Goal: Use online tool/utility: Utilize a website feature to perform a specific function

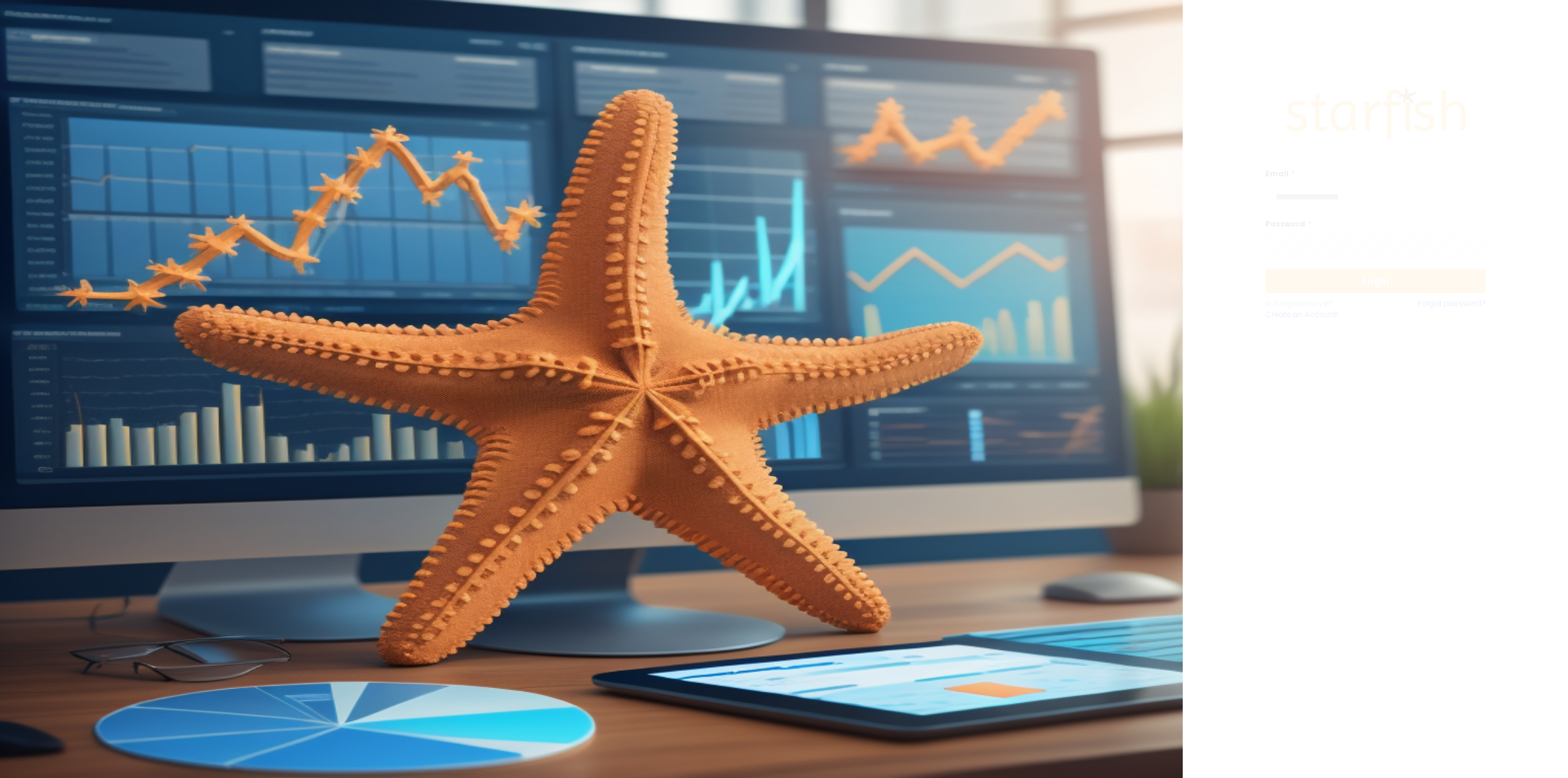
click at [1311, 186] on input "email" at bounding box center [1376, 196] width 220 height 24
type input "**********"
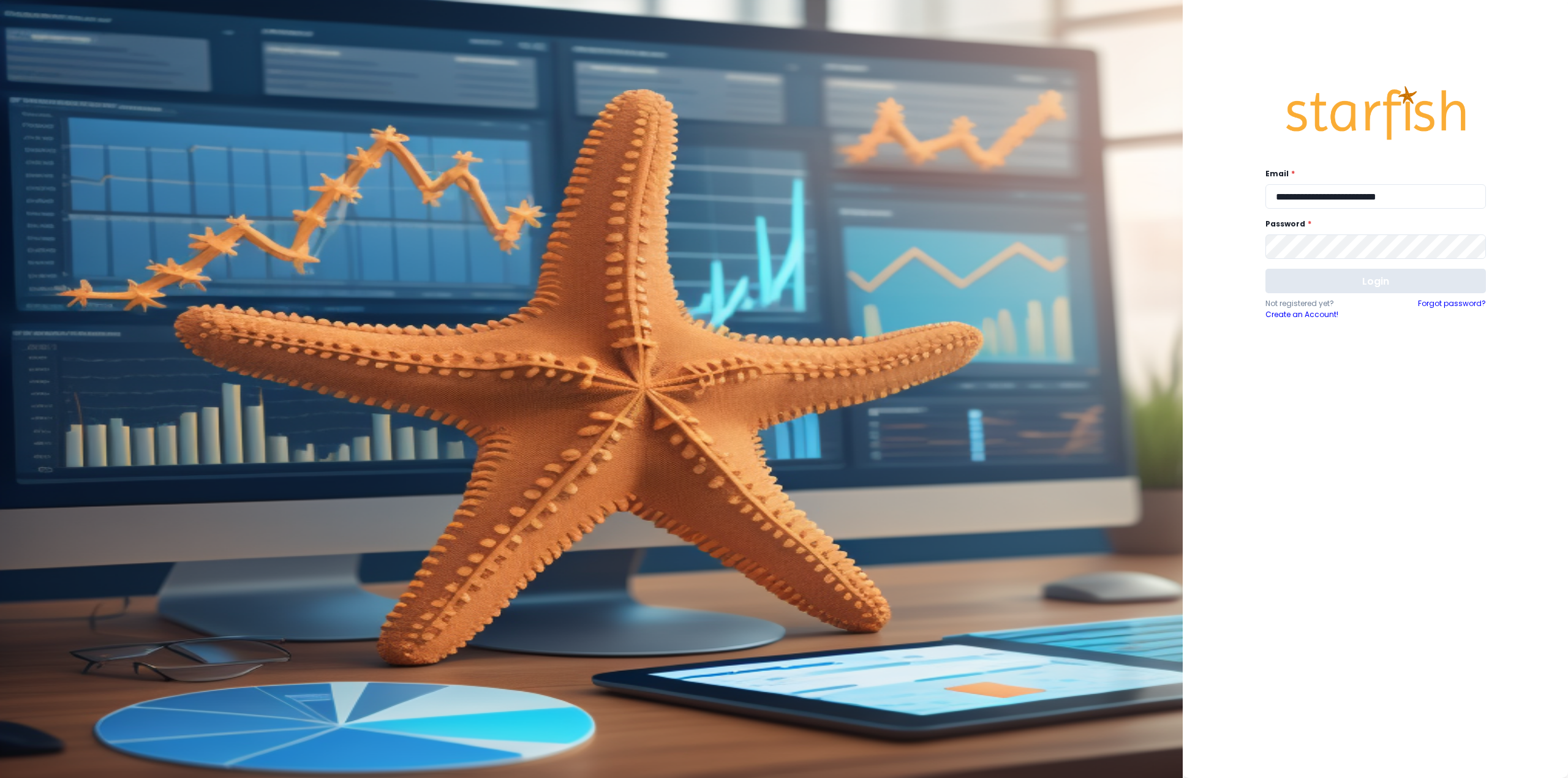
click at [1397, 286] on button "Login" at bounding box center [1376, 281] width 220 height 24
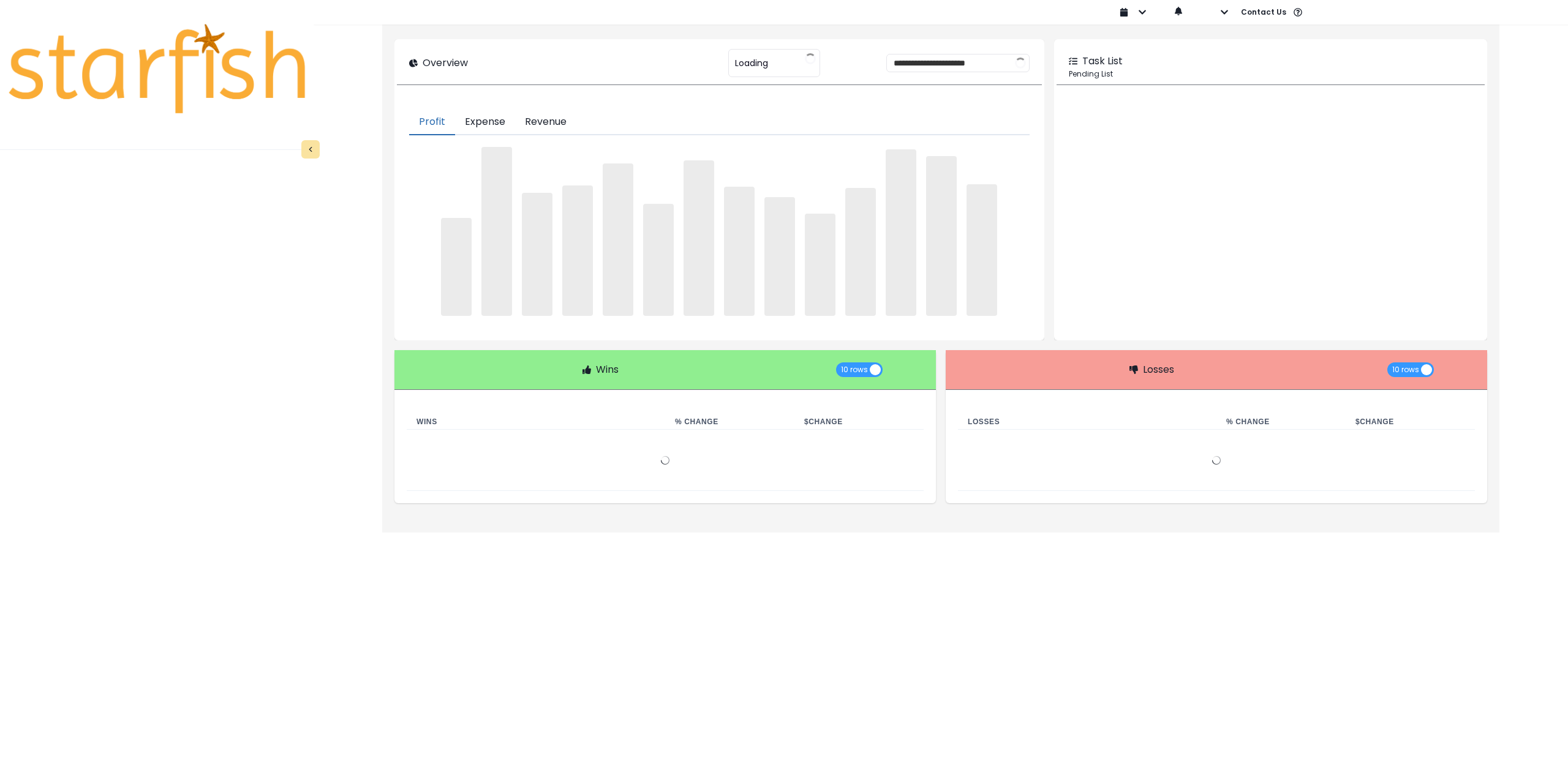
type input "********"
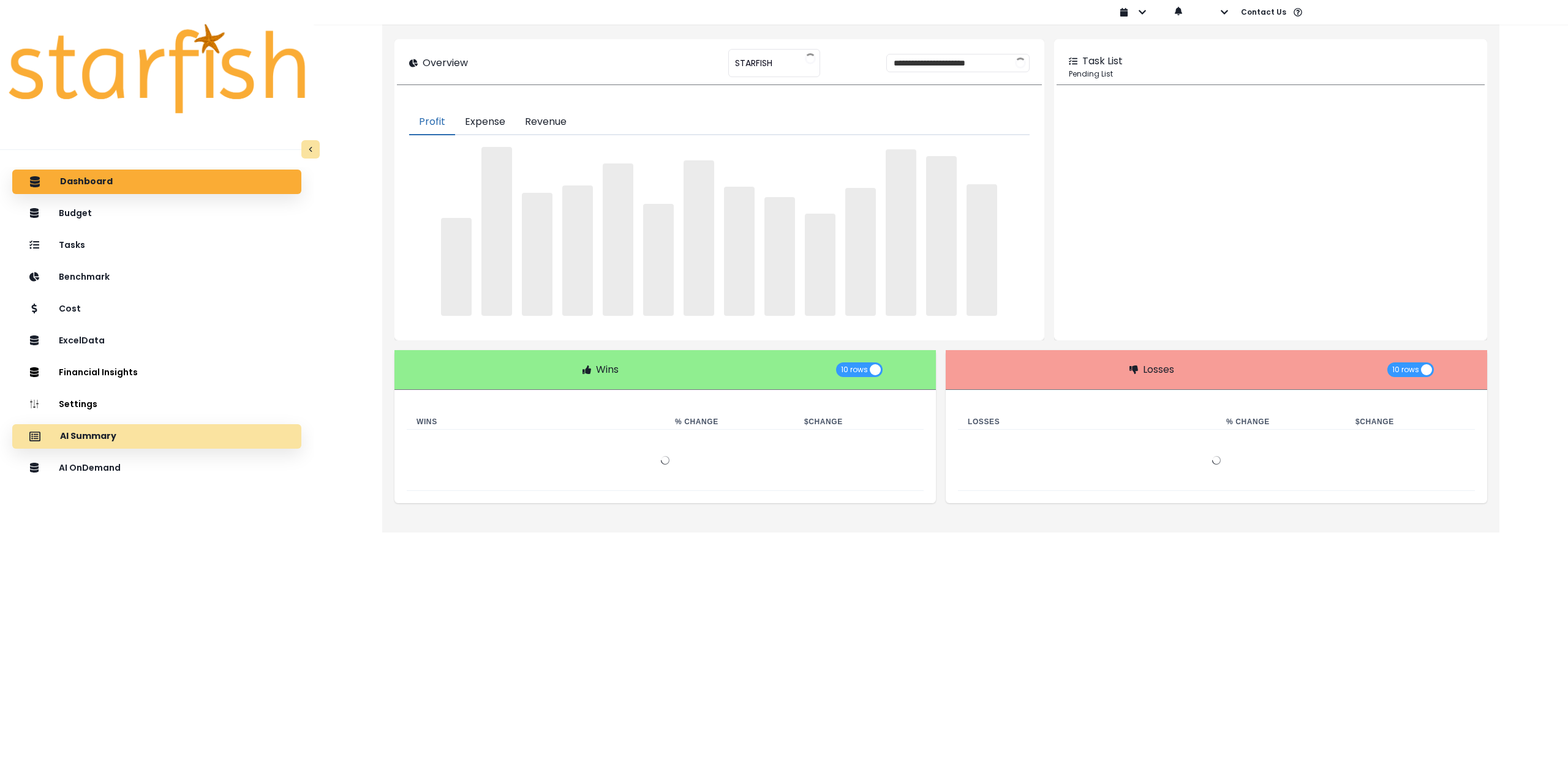
click at [119, 436] on div "AI Summary" at bounding box center [157, 436] width 270 height 26
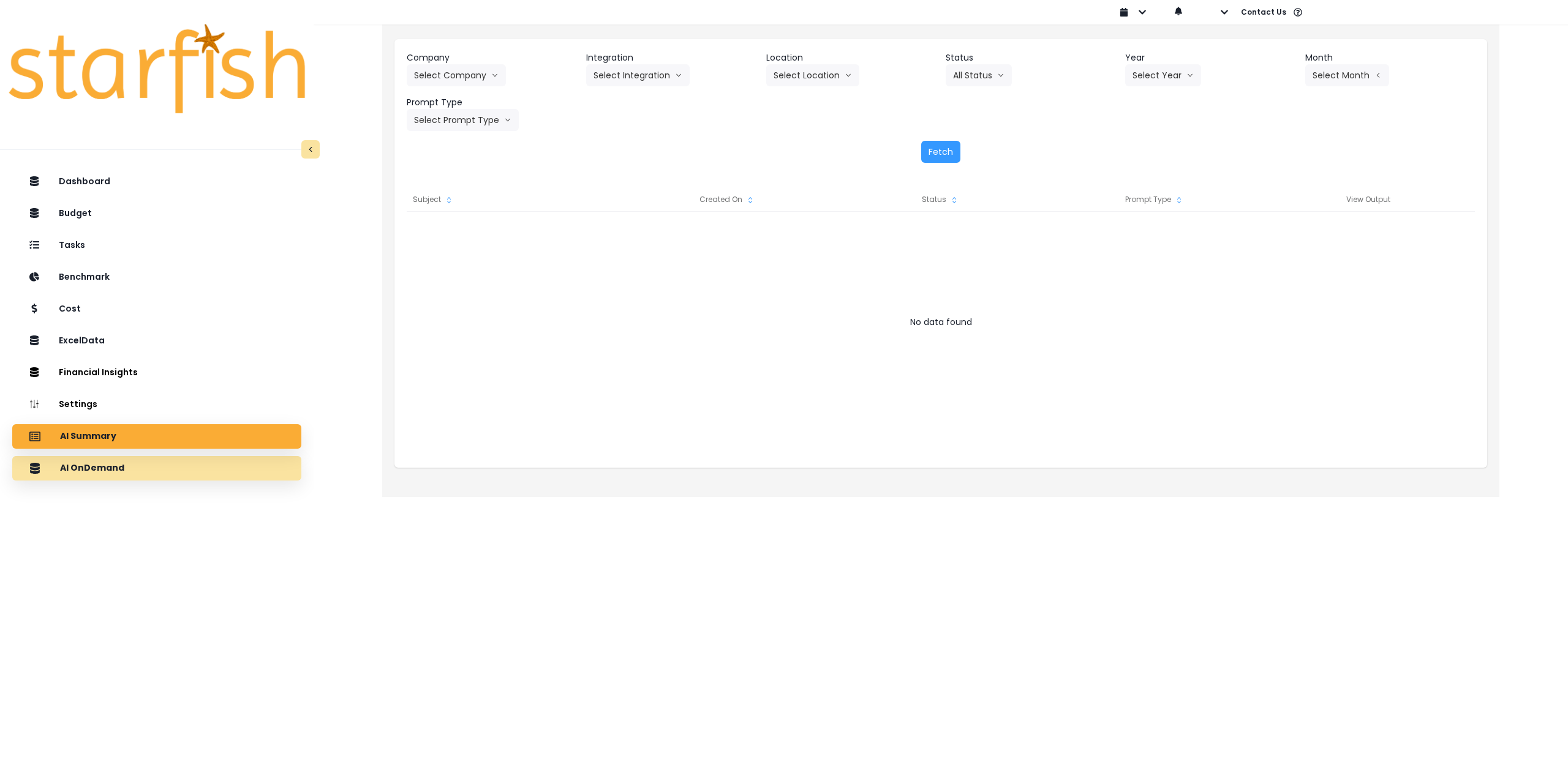
click at [220, 469] on div "AI OnDemand" at bounding box center [157, 468] width 270 height 26
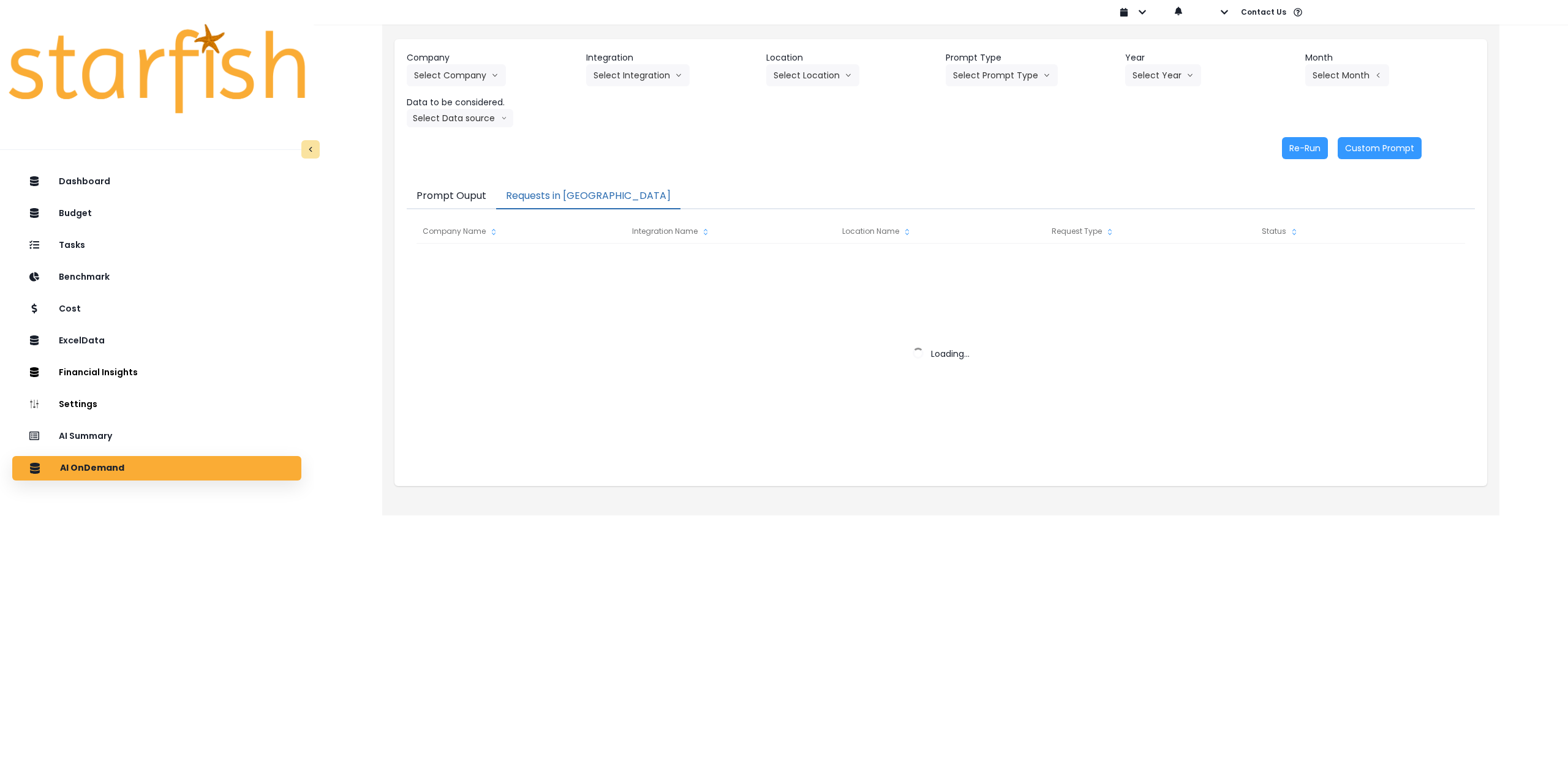
click at [577, 193] on button "Requests in [GEOGRAPHIC_DATA]" at bounding box center [588, 196] width 185 height 26
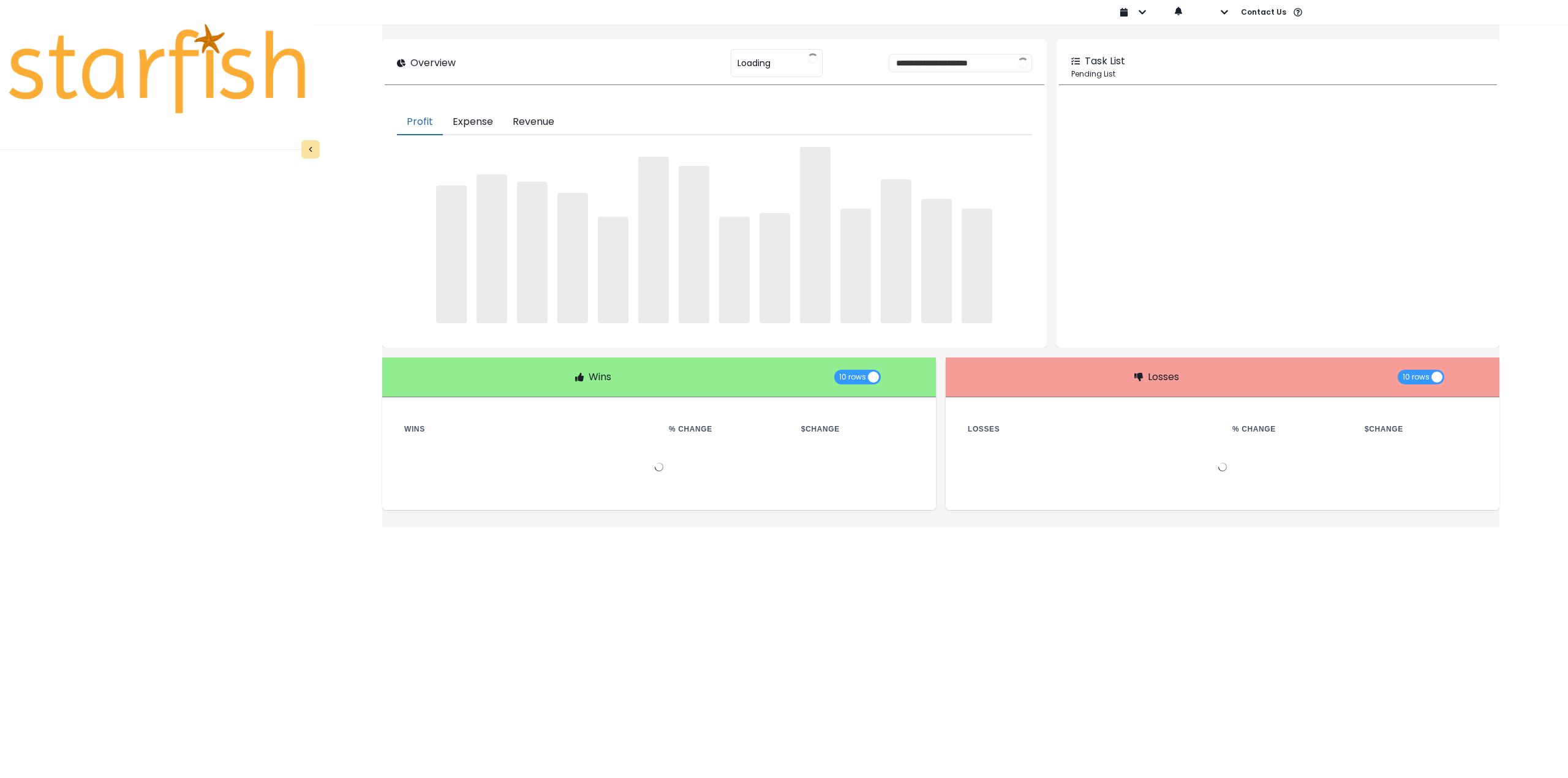
type input "********"
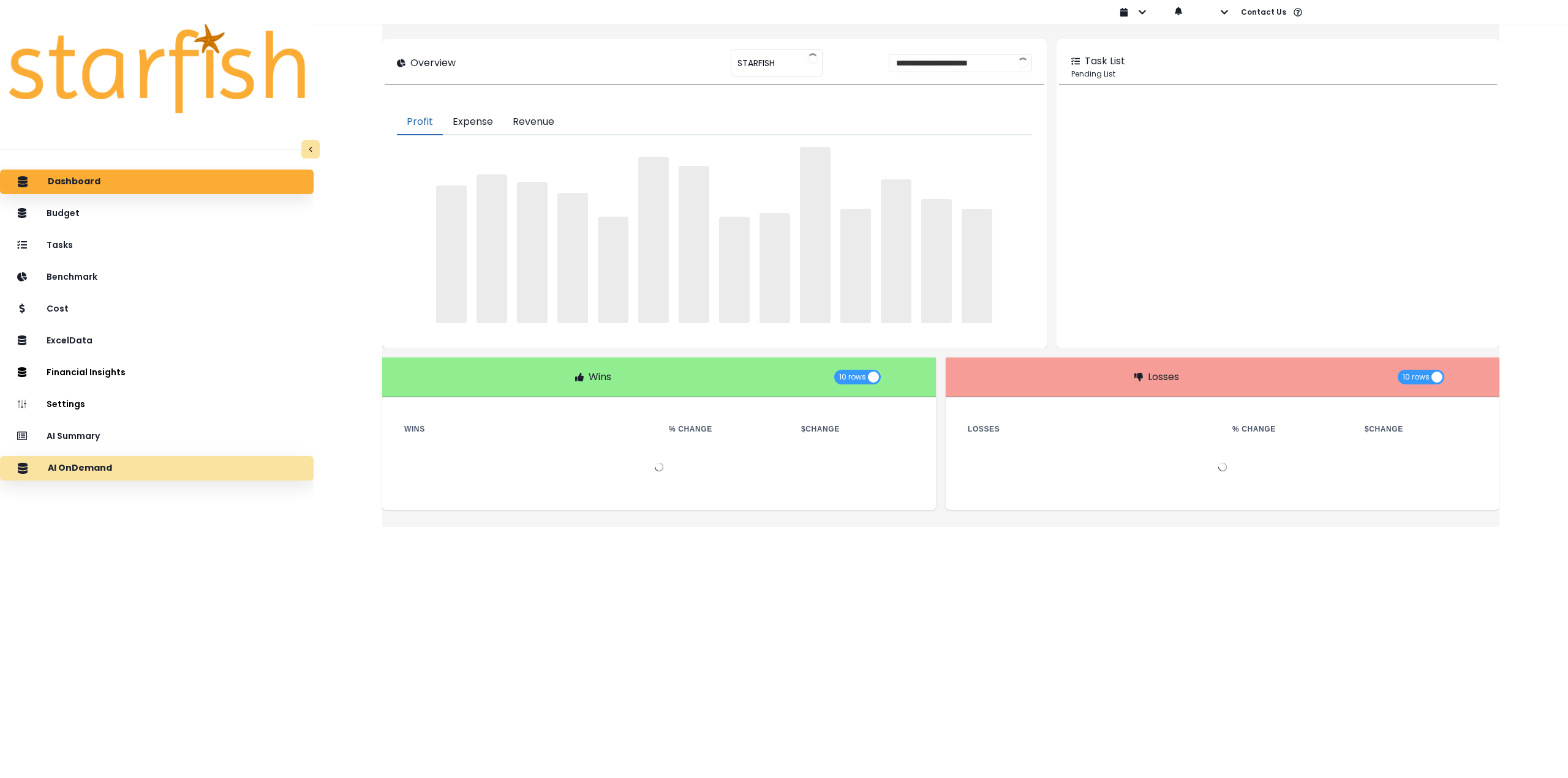
click at [181, 471] on div "AI OnDemand" at bounding box center [157, 468] width 294 height 26
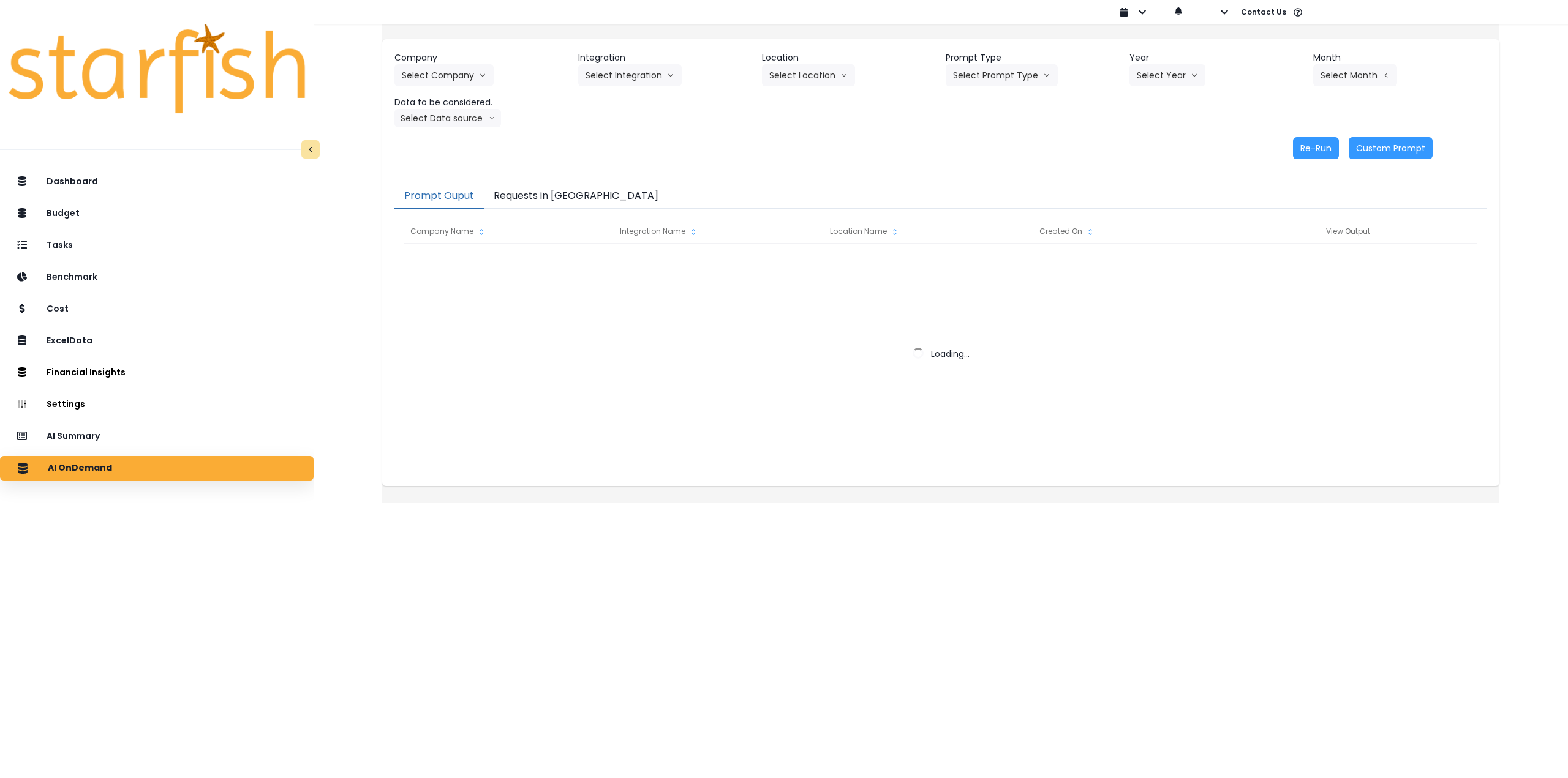
click at [561, 196] on button "Requests in [GEOGRAPHIC_DATA]" at bounding box center [576, 196] width 185 height 26
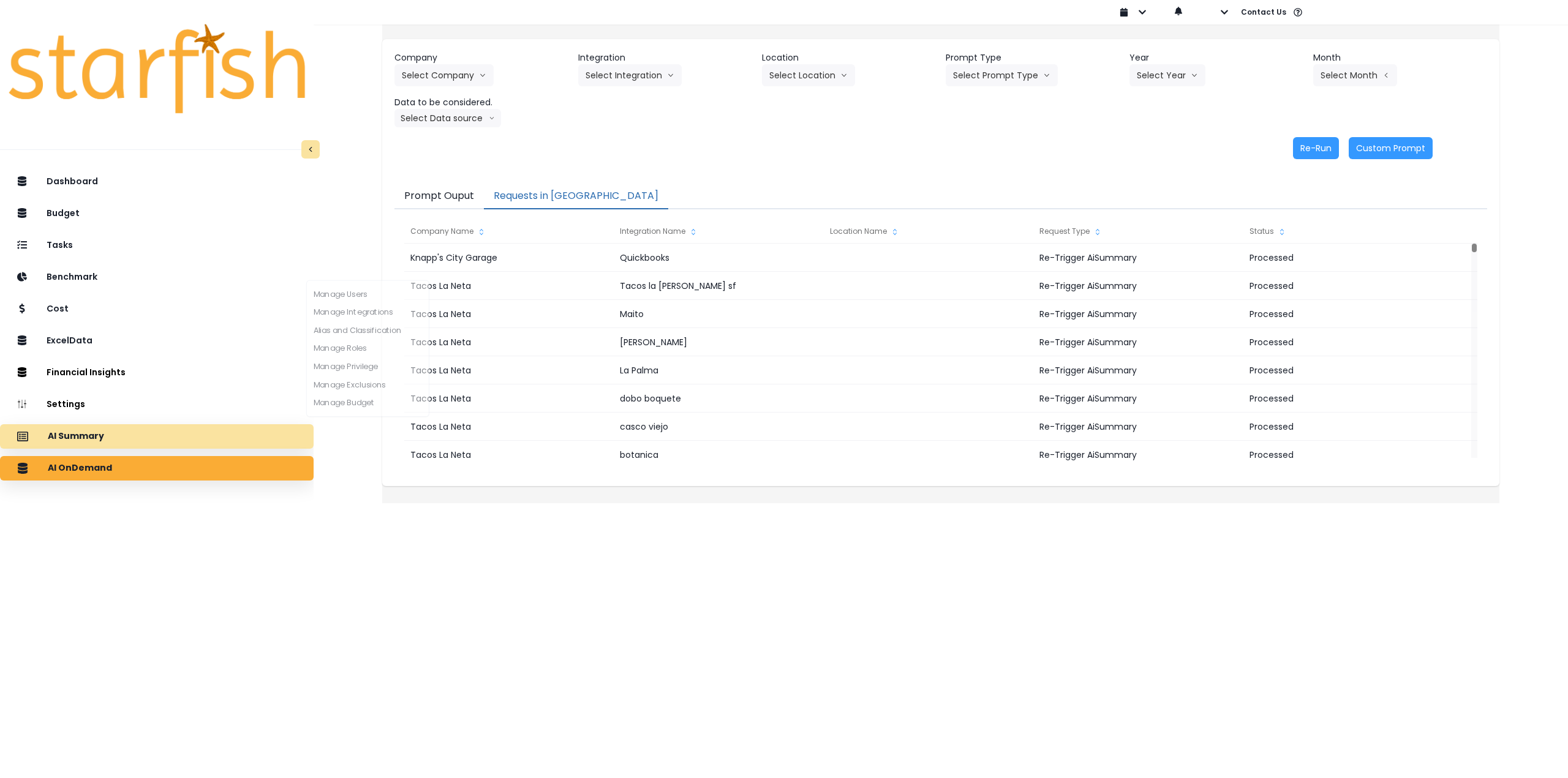
click at [198, 432] on div "AI Summary" at bounding box center [157, 436] width 294 height 26
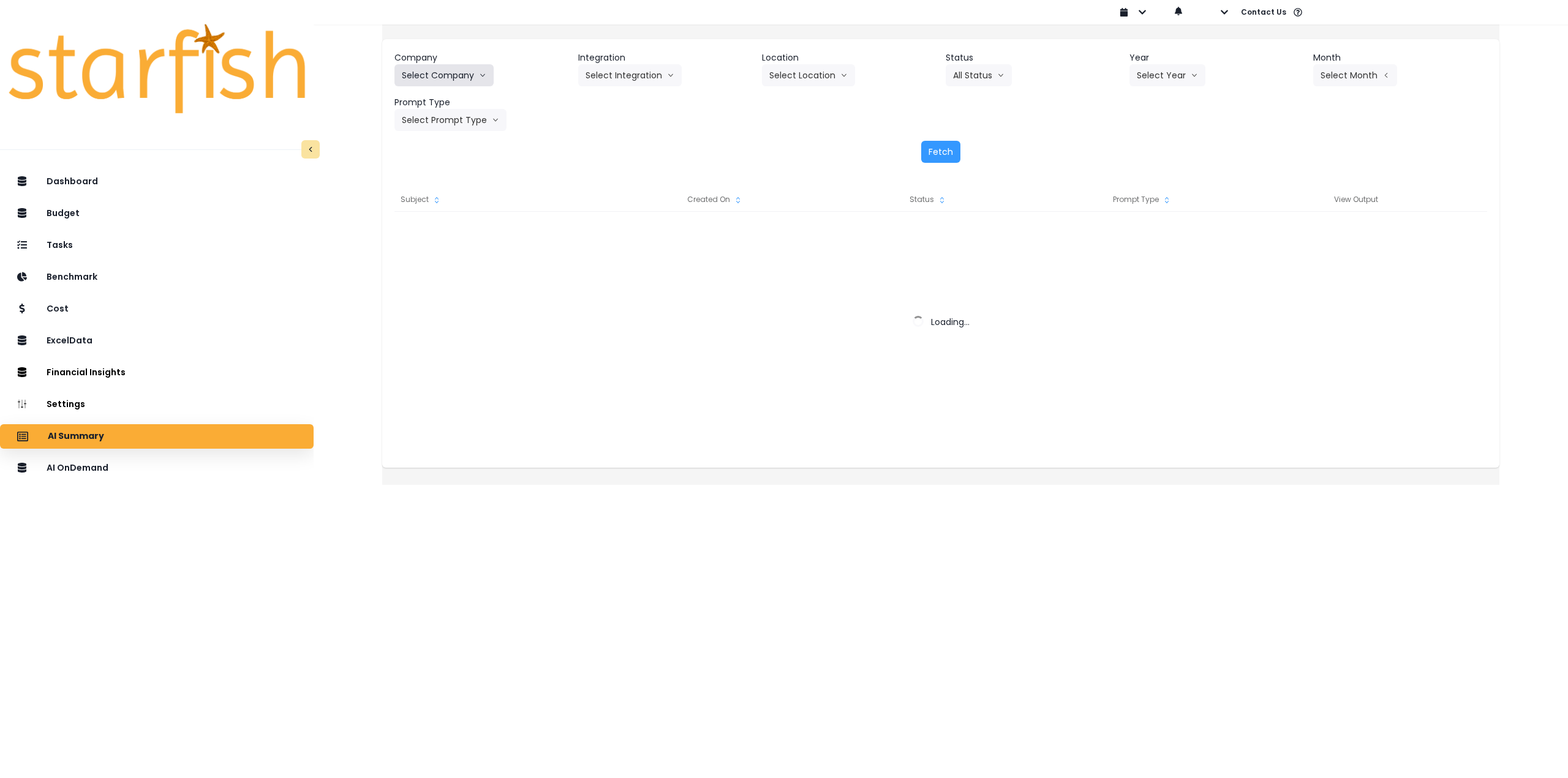
click at [446, 77] on button "Select Company" at bounding box center [444, 75] width 99 height 22
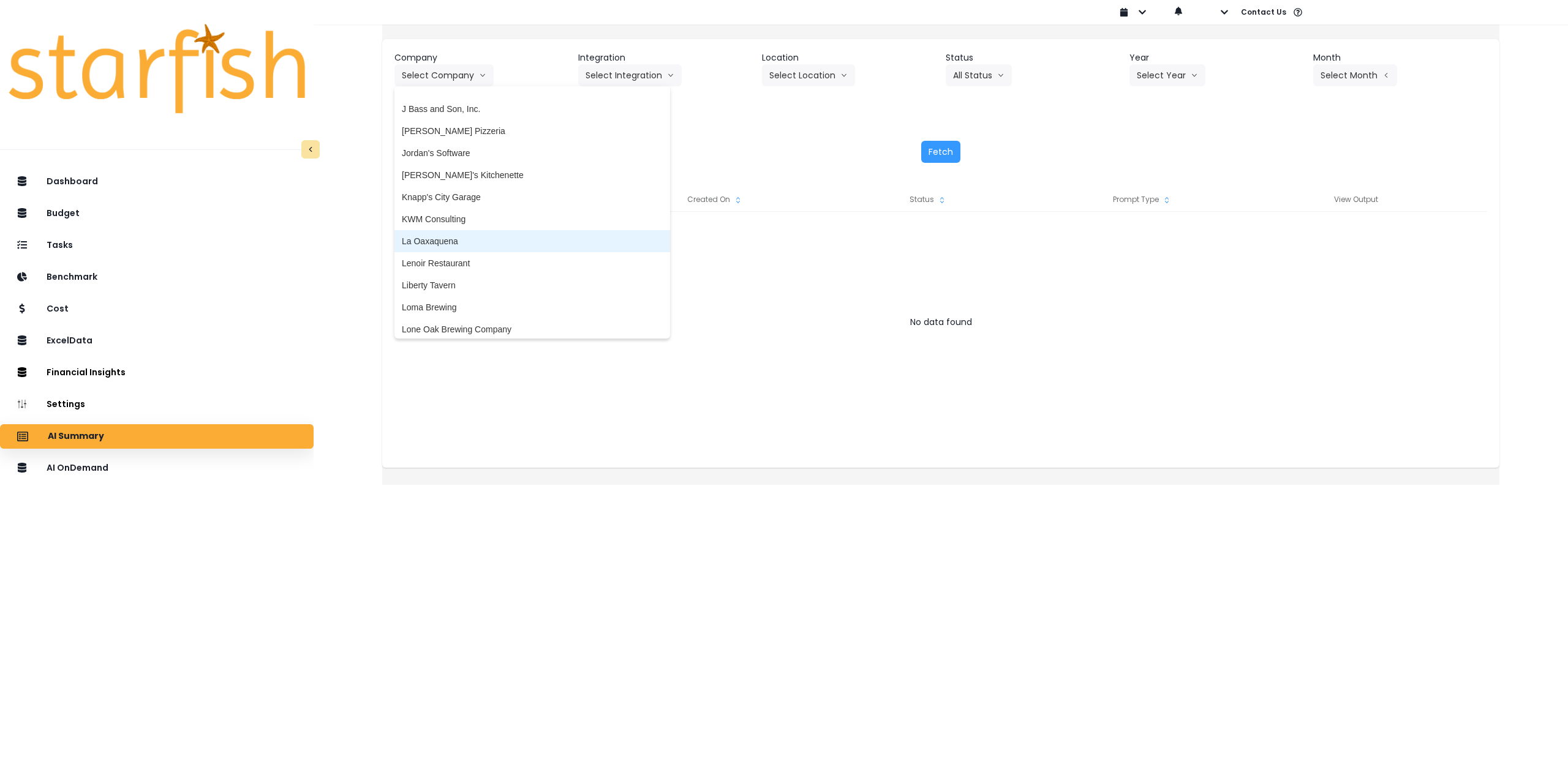
scroll to position [1531, 0]
click at [470, 199] on span "Knapp's City Garage" at bounding box center [532, 202] width 261 height 13
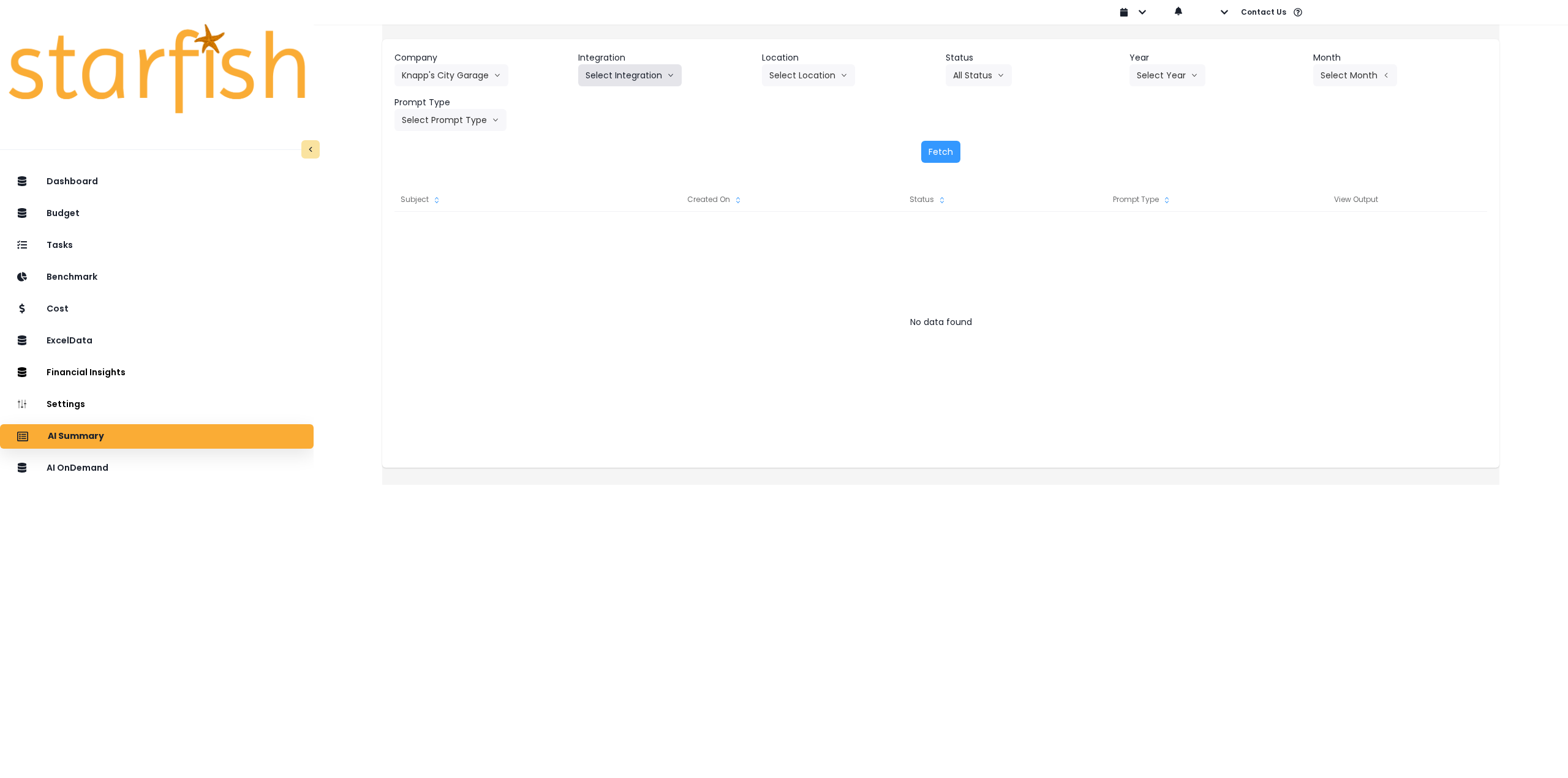
click at [621, 75] on button "Select Integration" at bounding box center [630, 75] width 104 height 22
click at [618, 100] on span "Quickbooks" at bounding box center [608, 101] width 45 height 13
click at [1168, 75] on button "Select Year" at bounding box center [1167, 75] width 76 height 22
drag, startPoint x: 1141, startPoint y: 145, endPoint x: 1161, endPoint y: 145, distance: 20.0
click at [1145, 145] on span "2025" at bounding box center [1146, 145] width 19 height 13
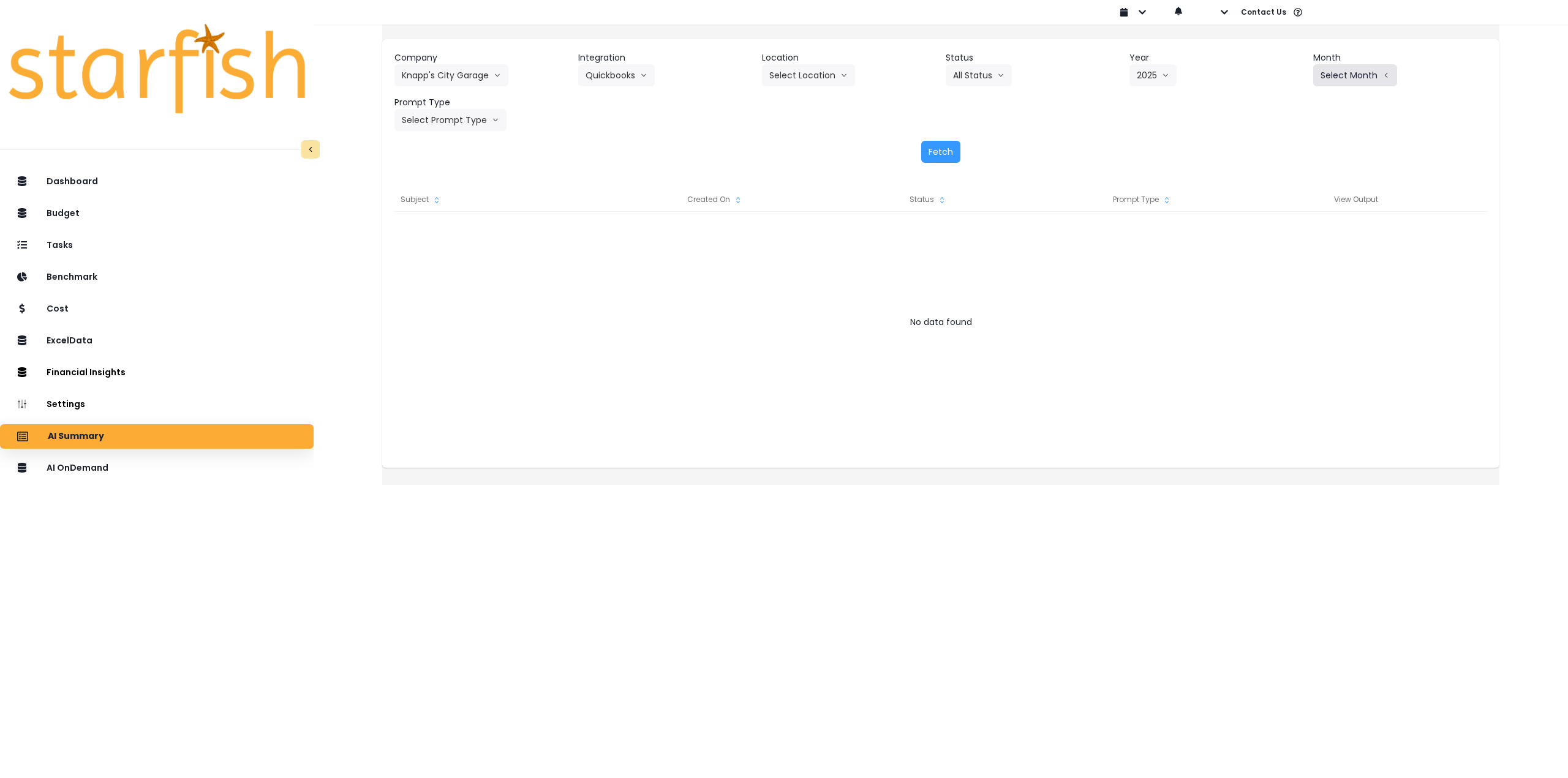
click at [1327, 76] on button "Select Month" at bounding box center [1355, 75] width 84 height 22
drag, startPoint x: 1275, startPoint y: 233, endPoint x: 1220, endPoint y: 229, distance: 55.1
click at [1282, 233] on span "Aug" at bounding box center [1294, 233] width 24 height 13
click at [463, 120] on button "Select Prompt Type" at bounding box center [451, 120] width 112 height 22
click at [452, 233] on span "Monthly Summary" at bounding box center [436, 234] width 69 height 13
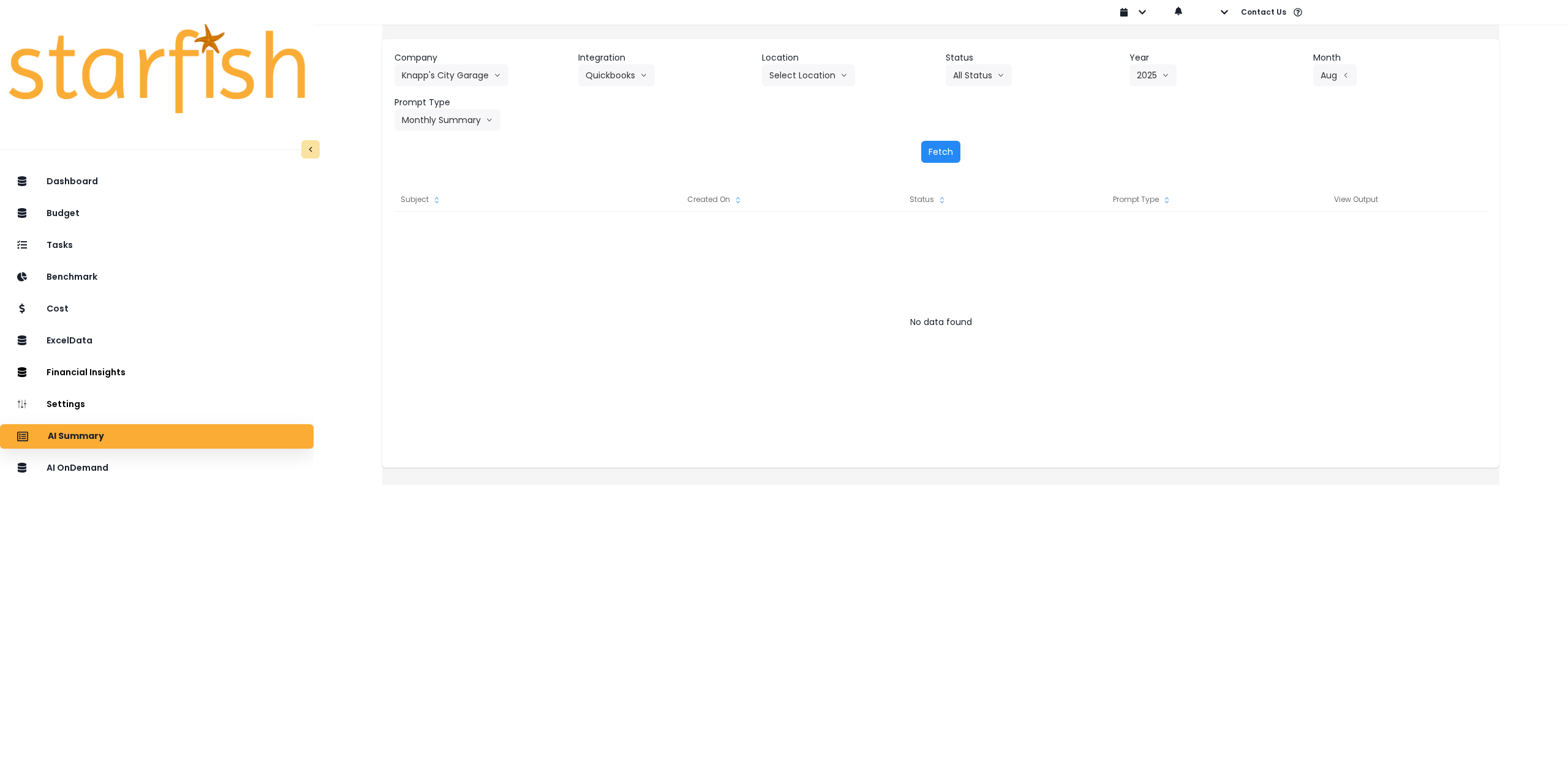
click at [939, 147] on button "Fetch" at bounding box center [940, 151] width 39 height 22
click at [1326, 75] on button "Aug" at bounding box center [1335, 75] width 44 height 22
click at [445, 114] on button "Monthly Summary" at bounding box center [448, 120] width 106 height 22
click at [440, 207] on span "Error Task" at bounding box center [436, 212] width 69 height 13
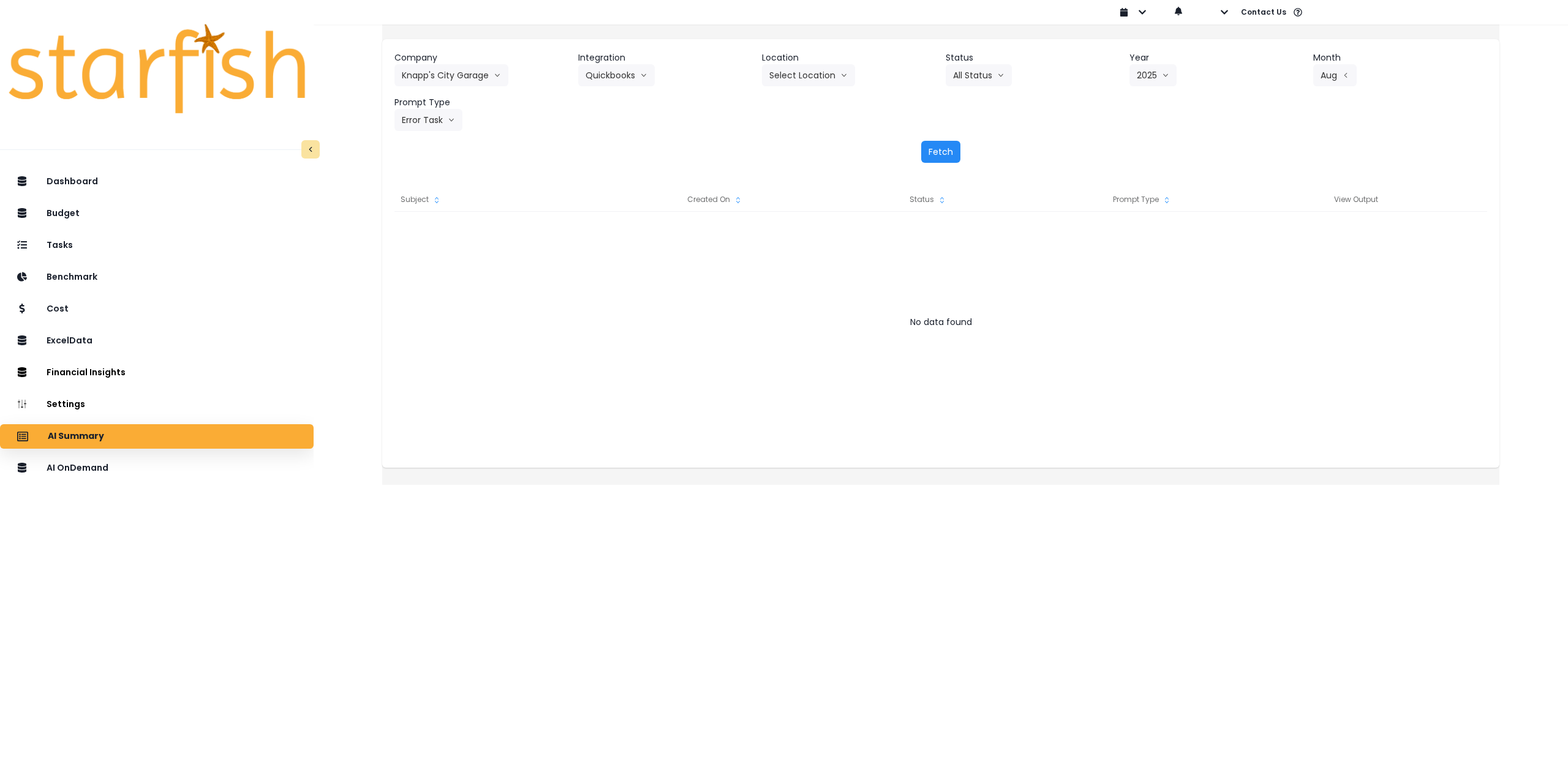
click at [936, 154] on button "Fetch" at bounding box center [940, 151] width 39 height 22
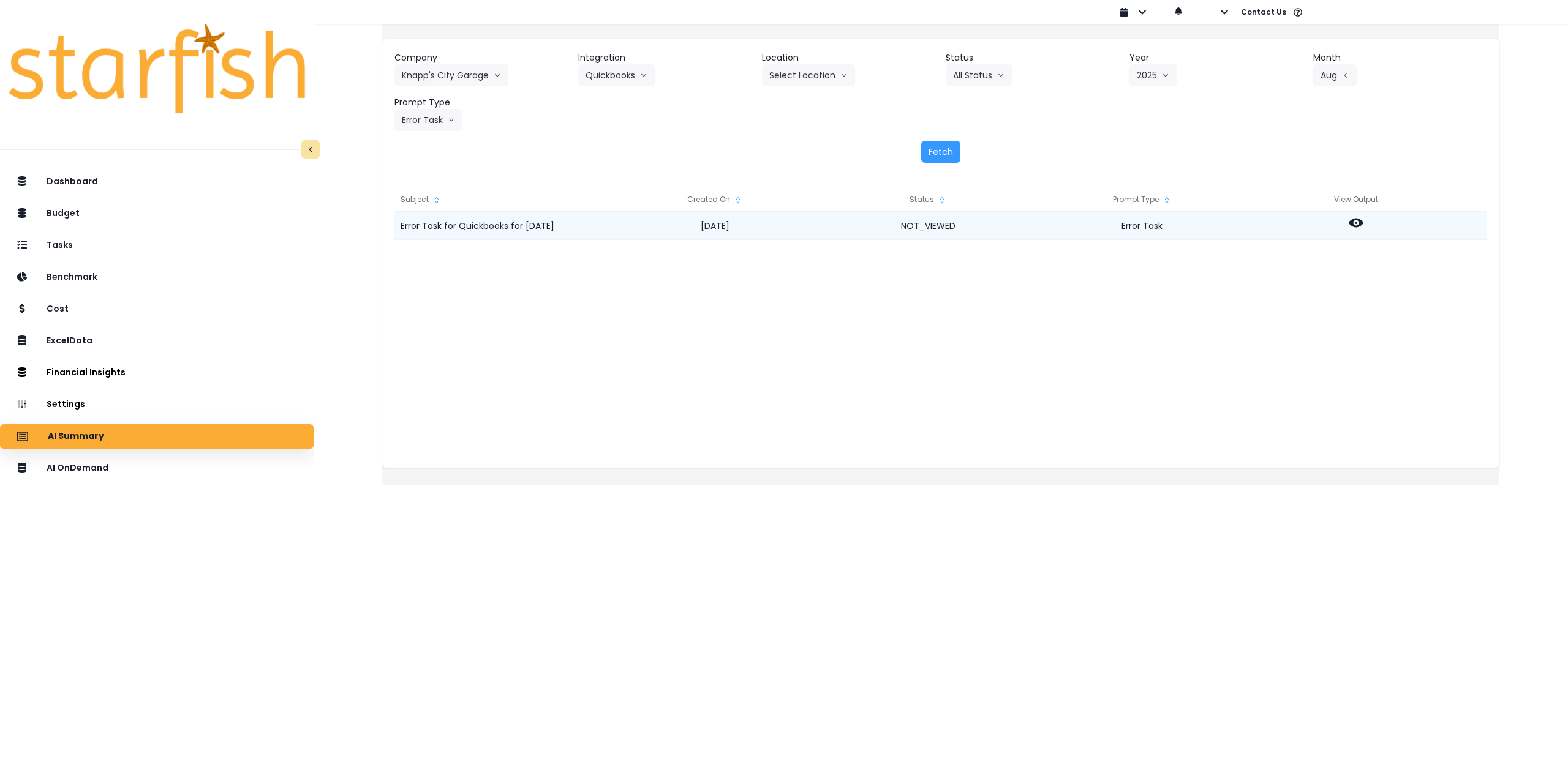
click at [1364, 219] on icon at bounding box center [1356, 223] width 15 height 9
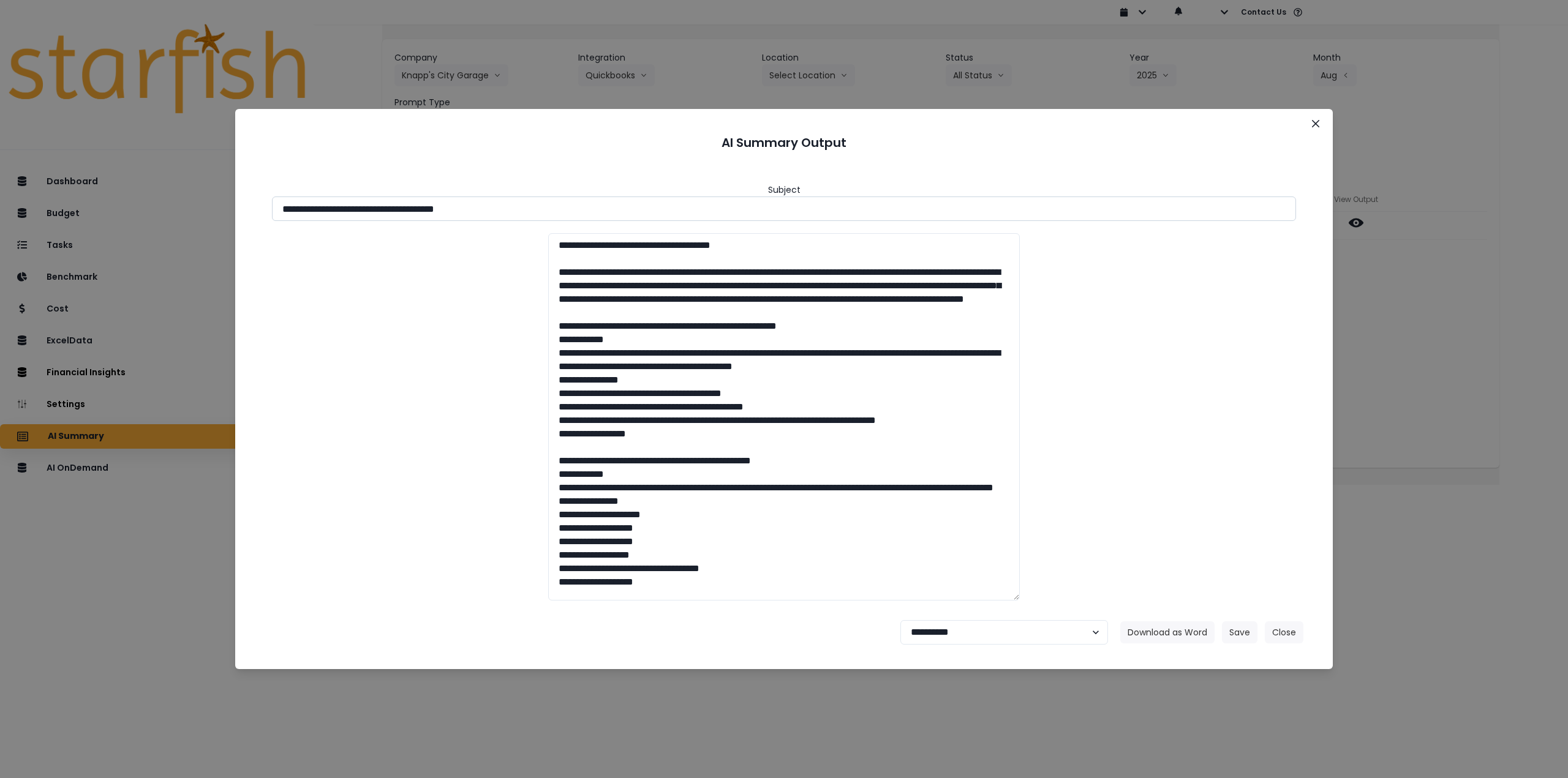
click at [356, 208] on input "**********" at bounding box center [784, 208] width 1024 height 24
drag, startPoint x: 349, startPoint y: 206, endPoint x: 593, endPoint y: 207, distance: 244.0
click at [578, 207] on input "**********" at bounding box center [784, 208] width 1024 height 24
click at [1162, 630] on button "Download as Word" at bounding box center [1167, 632] width 95 height 22
